Goal: Book appointment/travel/reservation

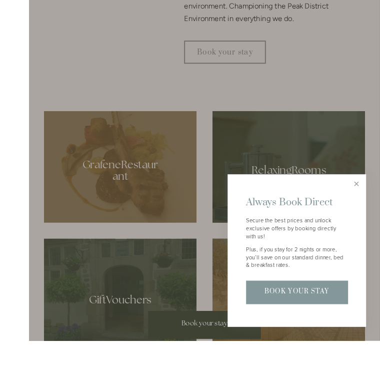
scroll to position [515, 0]
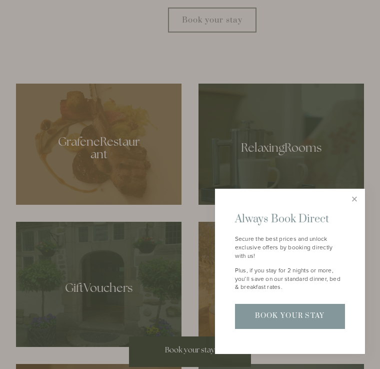
click at [352, 208] on link "Close" at bounding box center [355, 199] width 18 height 18
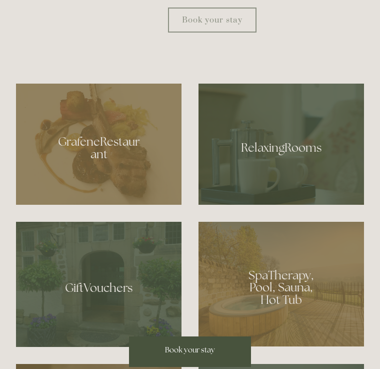
click at [291, 310] on div at bounding box center [282, 284] width 166 height 125
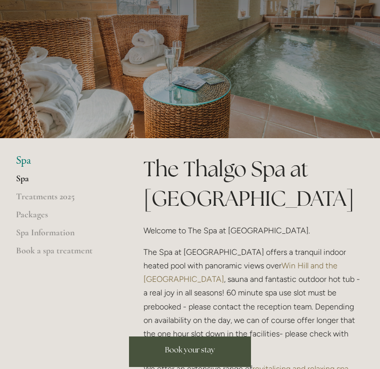
scroll to position [83, 0]
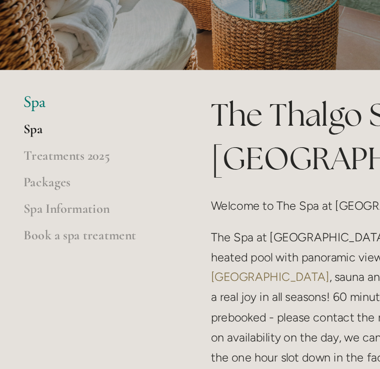
click at [70, 216] on link "Spa Information" at bounding box center [64, 225] width 96 height 18
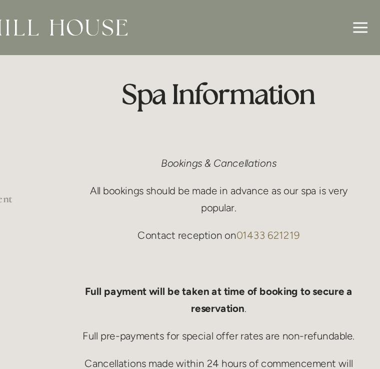
click at [359, 20] on div at bounding box center [364, 23] width 11 height 11
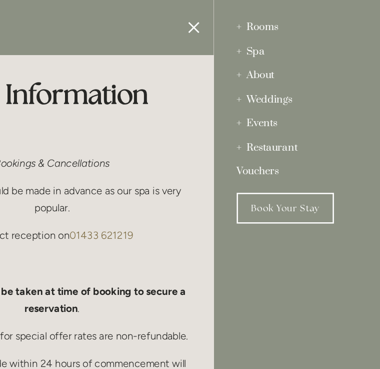
click at [268, 21] on div "Rooms" at bounding box center [315, 21] width 94 height 19
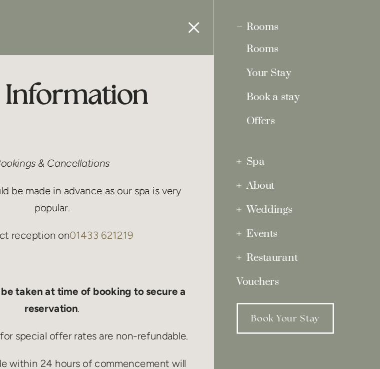
click at [276, 40] on link "Rooms" at bounding box center [315, 41] width 79 height 12
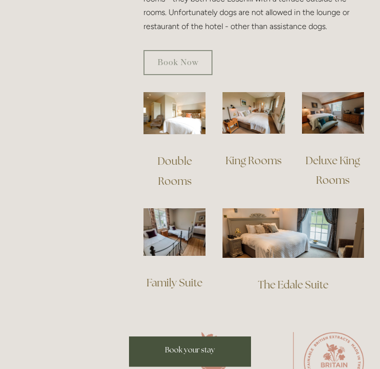
scroll to position [740, 0]
click at [191, 106] on img at bounding box center [175, 113] width 62 height 42
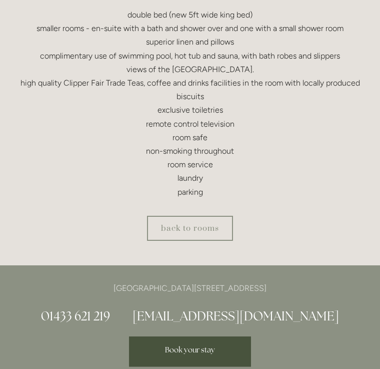
scroll to position [333, 0]
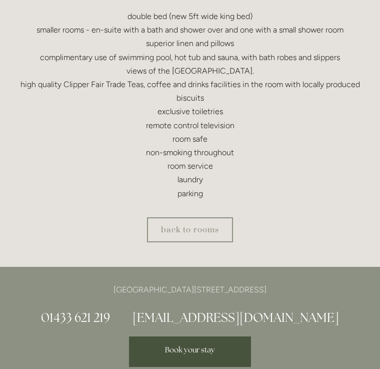
click at [190, 354] on span "Book your stay" at bounding box center [190, 350] width 50 height 10
